Goal: Register for event/course

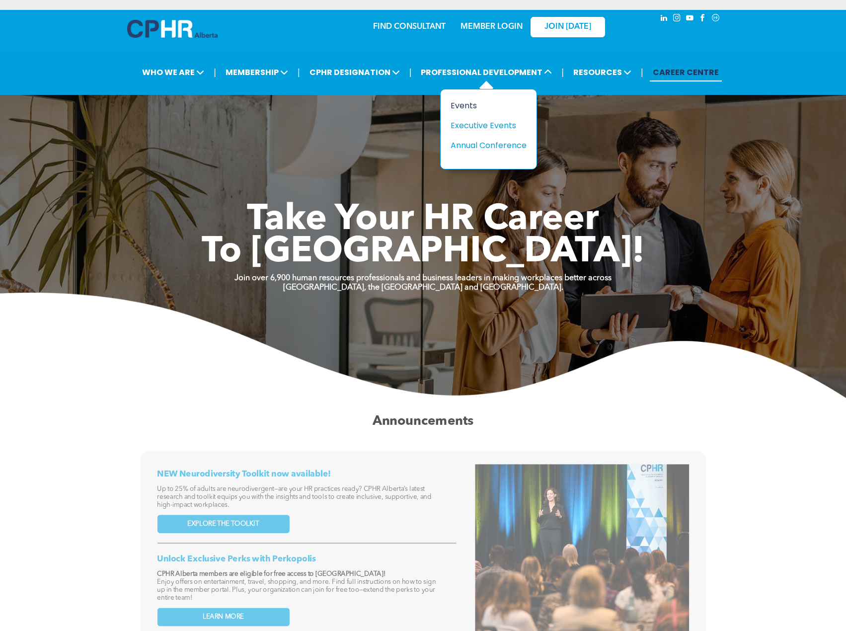
click at [462, 103] on div "Events" at bounding box center [485, 105] width 69 height 12
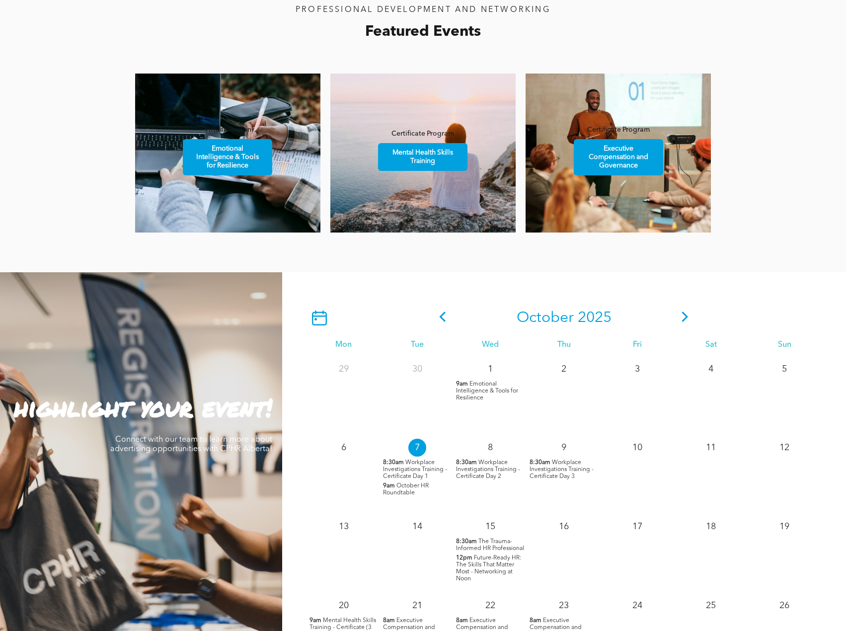
scroll to position [646, 0]
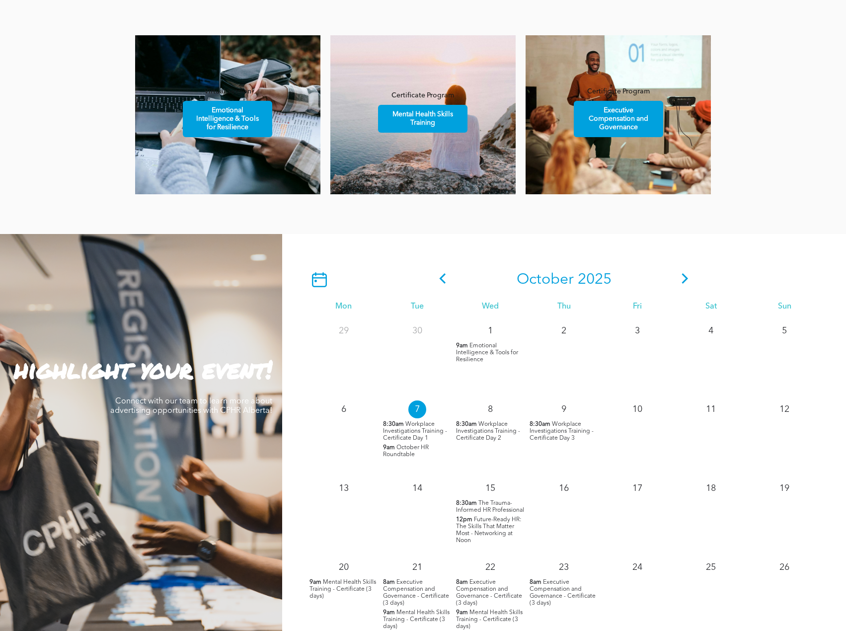
click at [420, 415] on p "7" at bounding box center [418, 410] width 18 height 18
click at [419, 426] on span "Workplace Investigations Training - Certificate Day 1" at bounding box center [415, 431] width 64 height 20
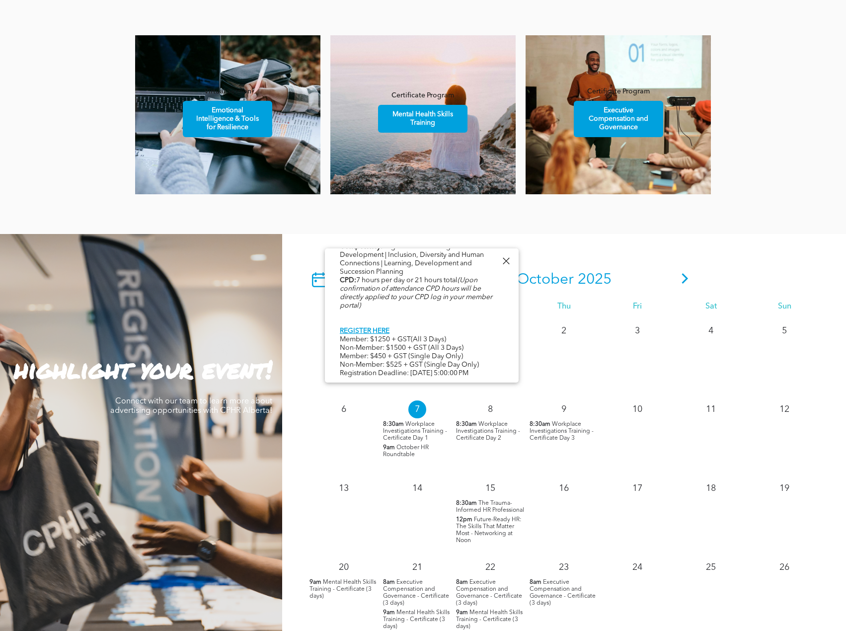
scroll to position [512, 0]
click at [717, 435] on div "11" at bounding box center [711, 436] width 74 height 79
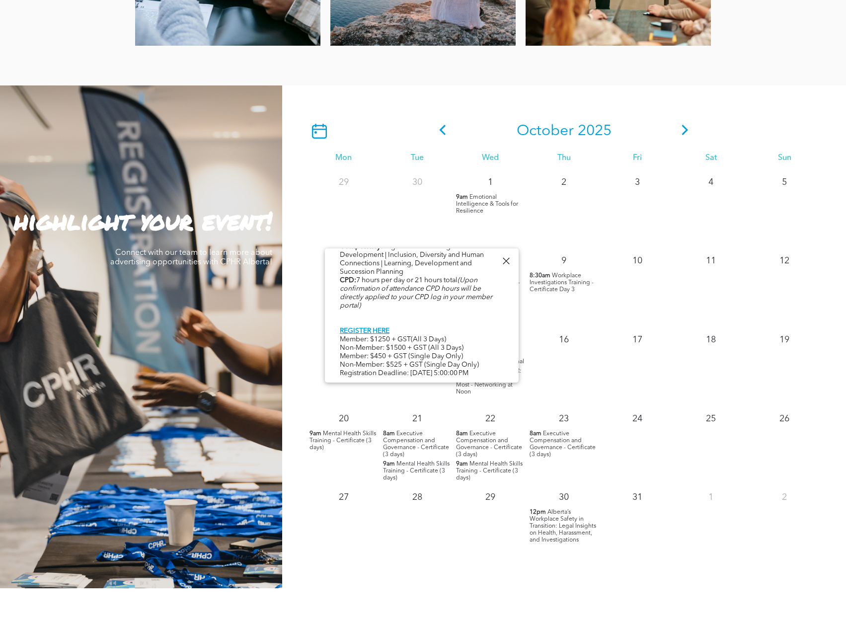
scroll to position [795, 0]
click at [686, 131] on icon at bounding box center [685, 129] width 6 height 10
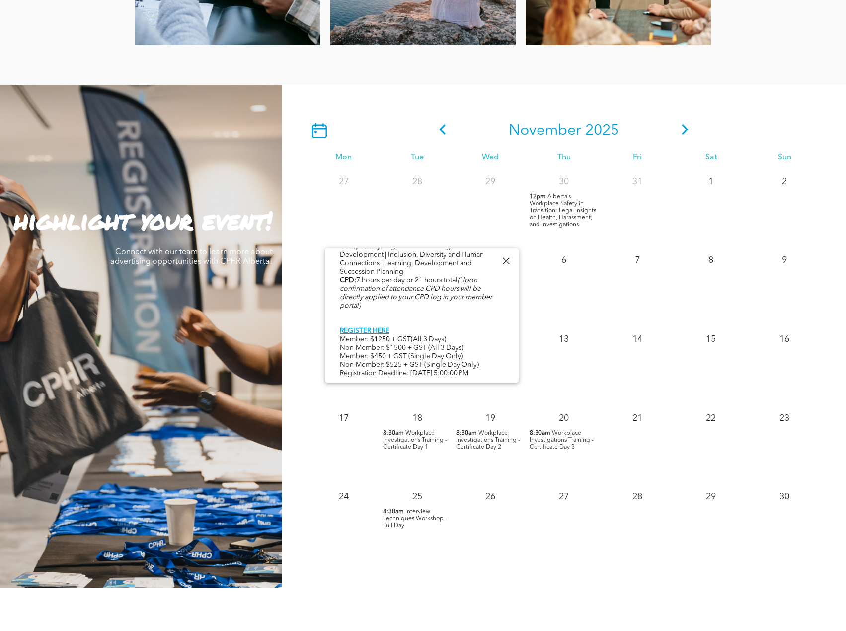
click at [507, 263] on div at bounding box center [505, 260] width 13 height 13
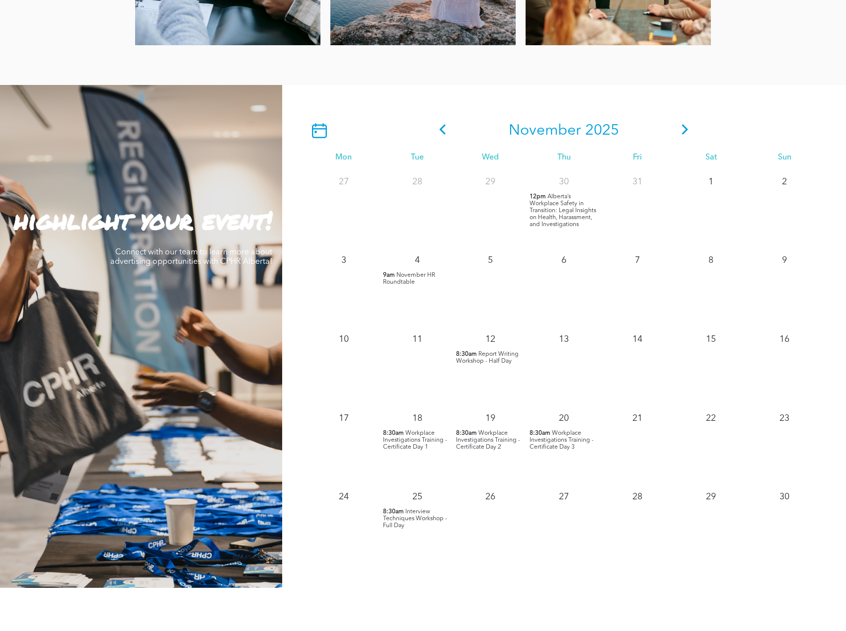
click at [401, 444] on span "Workplace Investigations Training - Certificate Day 1" at bounding box center [415, 440] width 64 height 20
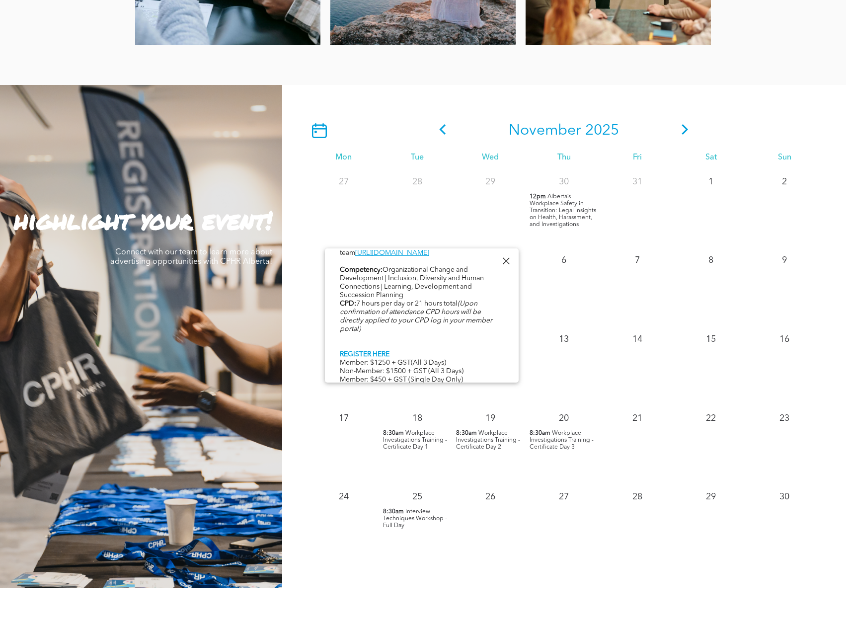
scroll to position [512, 0]
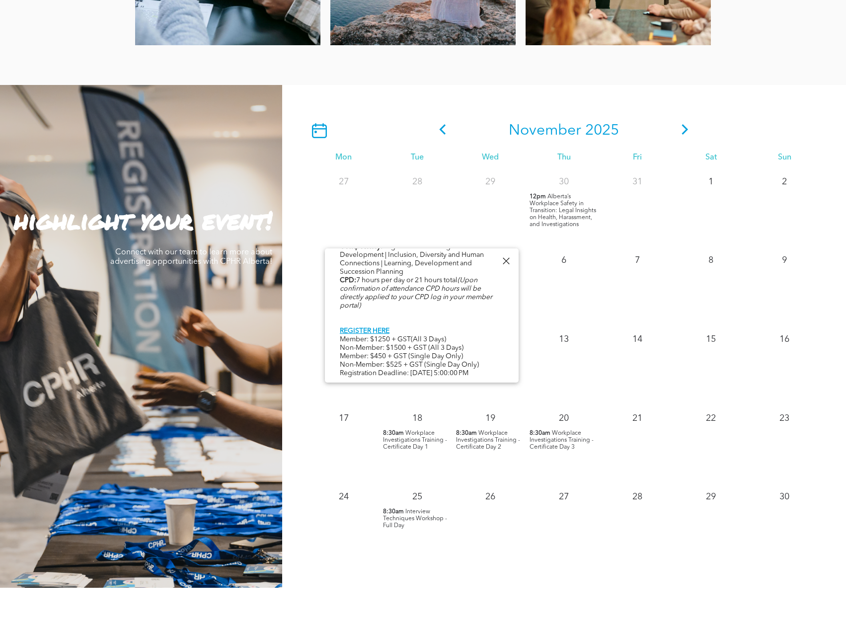
drag, startPoint x: 372, startPoint y: 333, endPoint x: 452, endPoint y: 333, distance: 80.0
click at [452, 333] on div "Event in partnership with Veritas Solutions. The Workplace Investigations Certi…" at bounding box center [422, 83] width 164 height 589
click at [431, 464] on div "18 8:30am Workplace Investigations Training - Certificate Day 1" at bounding box center [418, 445] width 74 height 79
click at [429, 450] on p "8:30am Workplace Investigations Training - Certificate Day 1" at bounding box center [417, 440] width 69 height 21
click at [353, 328] on link "REGISTER HERE" at bounding box center [365, 331] width 50 height 7
